Goal: Transaction & Acquisition: Purchase product/service

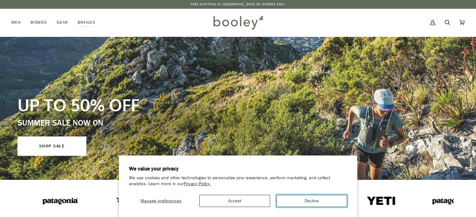
click at [305, 200] on button "Decline" at bounding box center [311, 201] width 71 height 12
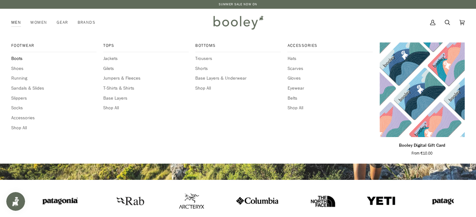
click at [17, 59] on span "Boots" at bounding box center [53, 58] width 85 height 7
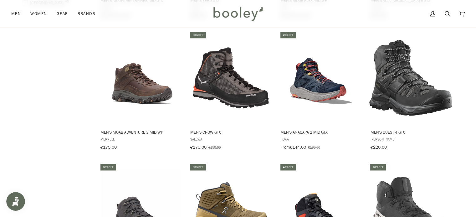
scroll to position [482, 0]
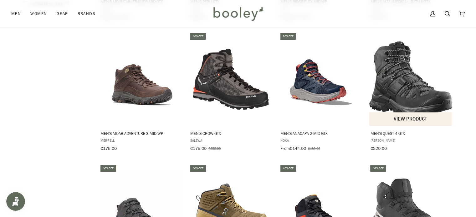
click at [416, 77] on img "Men's Quest 4 GTX" at bounding box center [410, 79] width 83 height 83
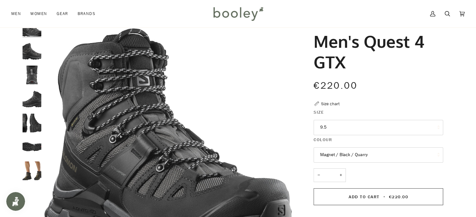
scroll to position [28, 0]
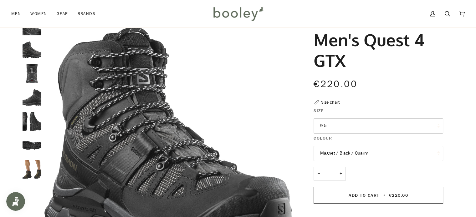
click at [37, 170] on img "Salomon Men's Quest 4 GTX Olive Night / Peat / Safari - Booley Galway" at bounding box center [32, 169] width 19 height 19
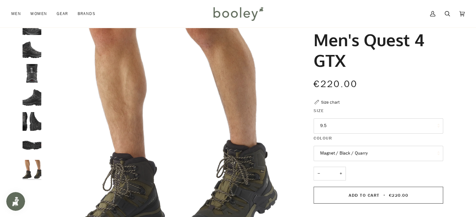
click at [33, 95] on img "Salomon Men's Quest 4 GTX Magnet / Black / Quarry - Booley Galway" at bounding box center [32, 97] width 19 height 19
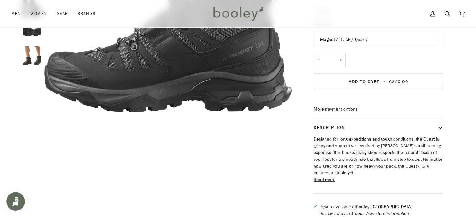
scroll to position [142, 0]
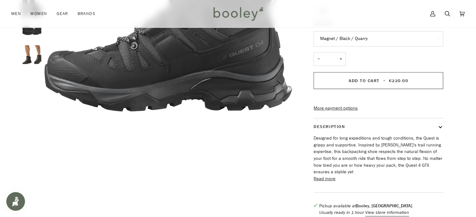
click at [329, 182] on button "Read more" at bounding box center [324, 179] width 22 height 7
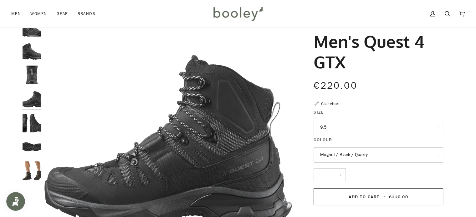
scroll to position [58, 0]
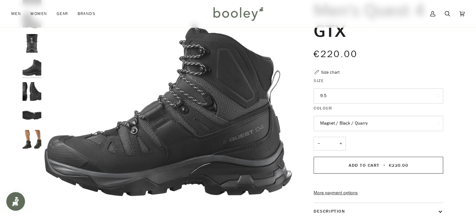
click at [329, 92] on button "9.5" at bounding box center [378, 96] width 130 height 15
